Goal: Transaction & Acquisition: Purchase product/service

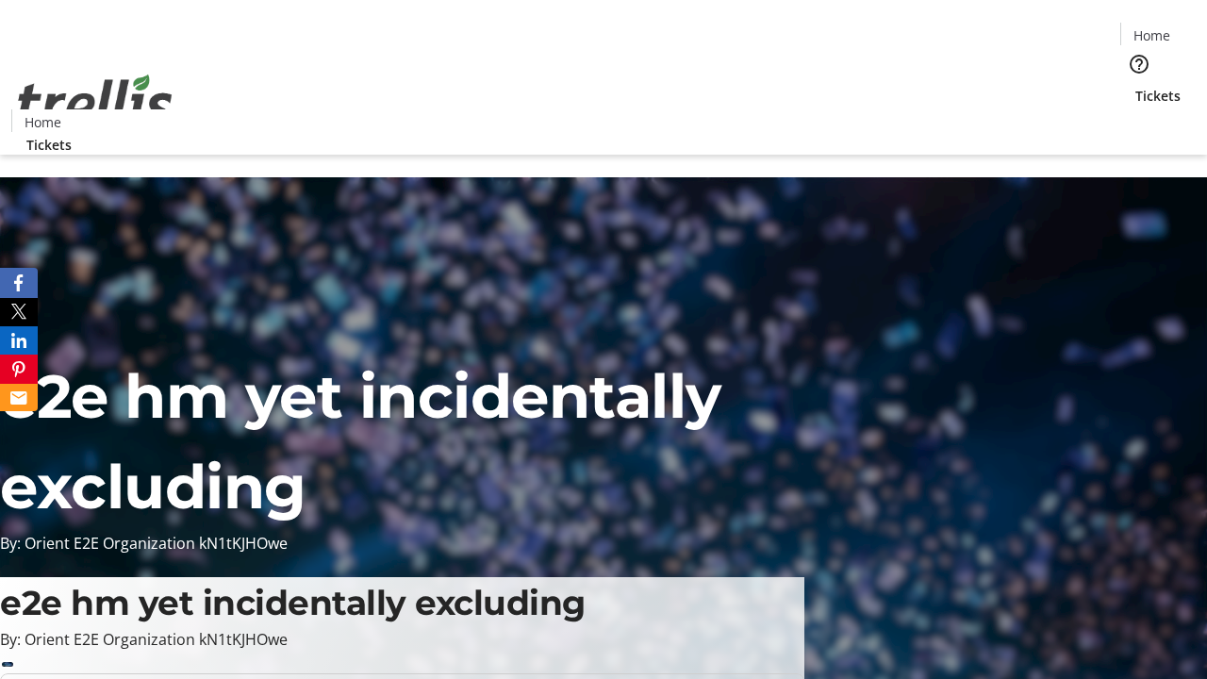
click at [1136, 86] on span "Tickets" at bounding box center [1158, 96] width 45 height 20
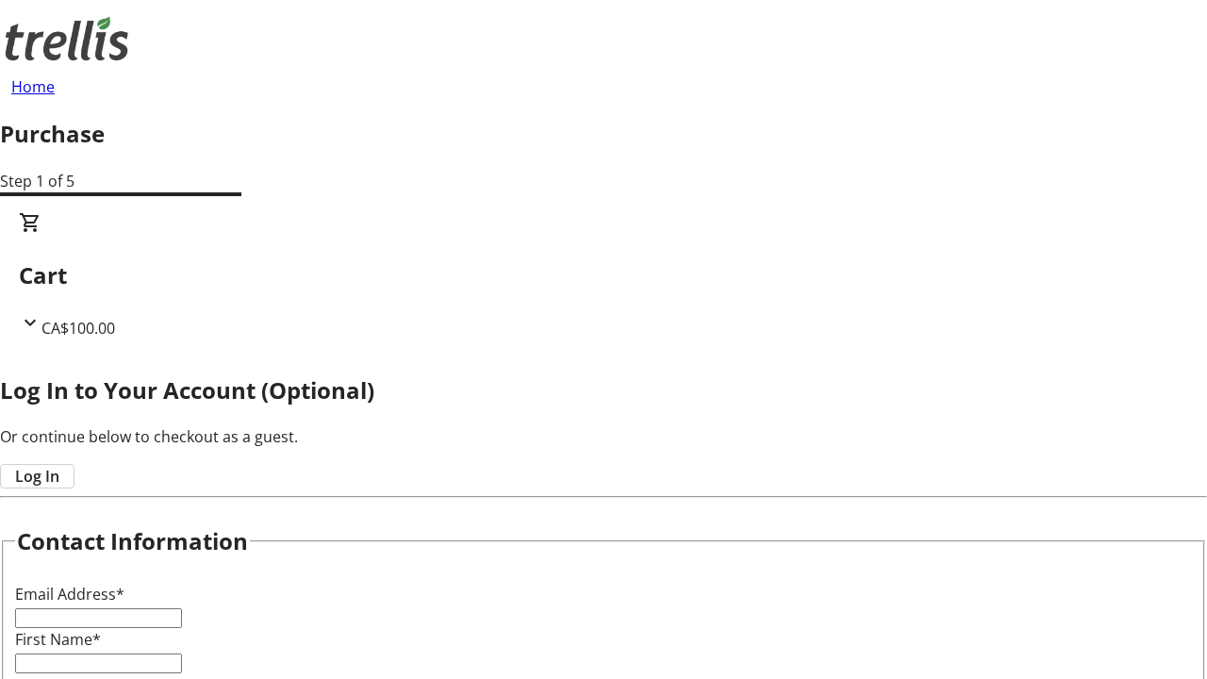
type input "FREE"
type input "[PERSON_NAME][EMAIL_ADDRESS][DOMAIN_NAME]"
type input "[PERSON_NAME]"
